Goal: Find specific page/section: Find specific page/section

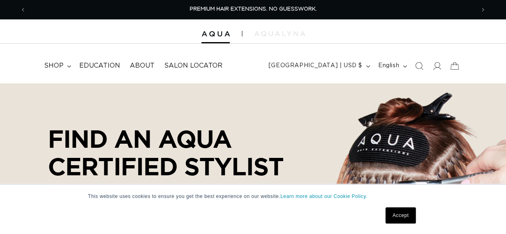
select select "m"
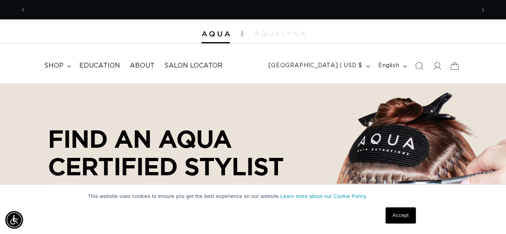
scroll to position [0, 448]
click at [395, 216] on link "Accept" at bounding box center [400, 215] width 30 height 16
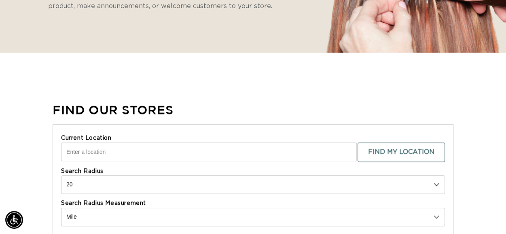
scroll to position [242, 0]
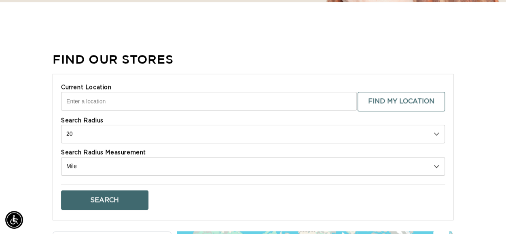
click at [280, 101] on input "Current Location" at bounding box center [208, 101] width 295 height 19
type input "Erie, PA, USA"
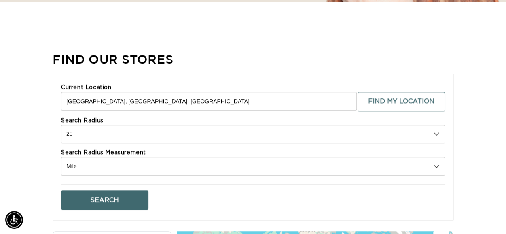
scroll to position [0, 448]
click at [108, 192] on button "Search" at bounding box center [104, 199] width 87 height 19
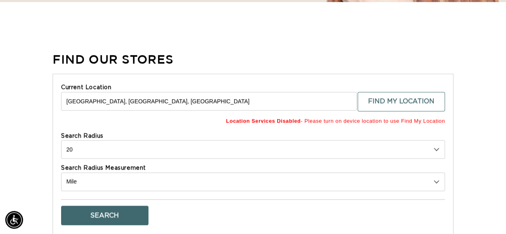
click at [98, 211] on button "Search" at bounding box center [104, 214] width 87 height 19
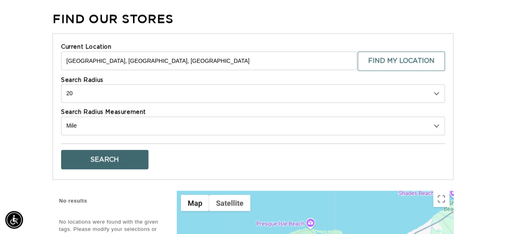
click at [151, 92] on select "10 20 30 40 No Limit" at bounding box center [252, 93] width 383 height 19
select select "40"
click at [61, 84] on select "10 20 30 40 No Limit" at bounding box center [252, 93] width 383 height 19
click at [95, 159] on button "Search" at bounding box center [104, 159] width 87 height 19
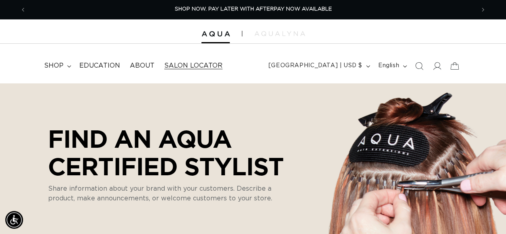
click at [187, 65] on span "Salon Locator" at bounding box center [193, 65] width 58 height 8
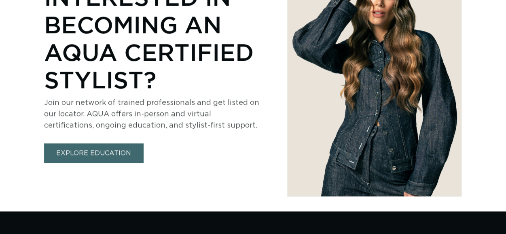
select select "m"
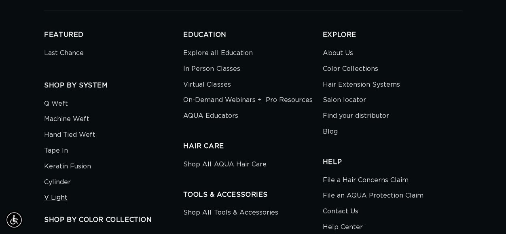
click at [62, 190] on link "V Light" at bounding box center [55, 198] width 23 height 16
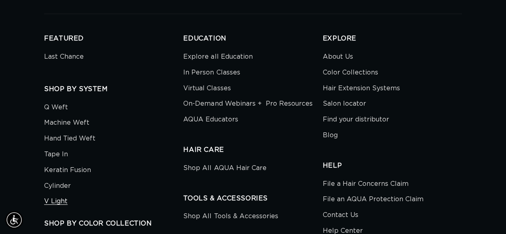
scroll to position [0, 448]
